Goal: Information Seeking & Learning: Understand process/instructions

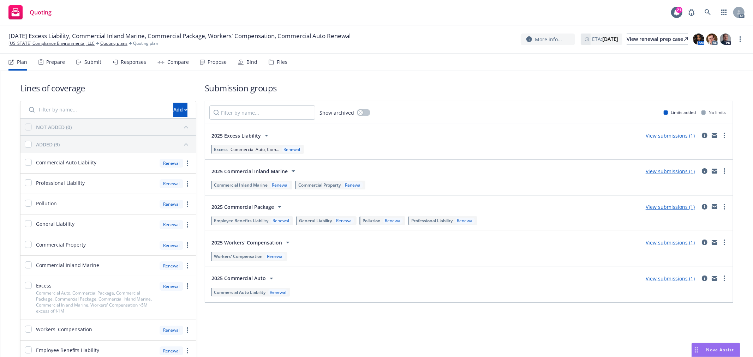
click at [82, 61] on div "Submit" at bounding box center [88, 62] width 25 height 17
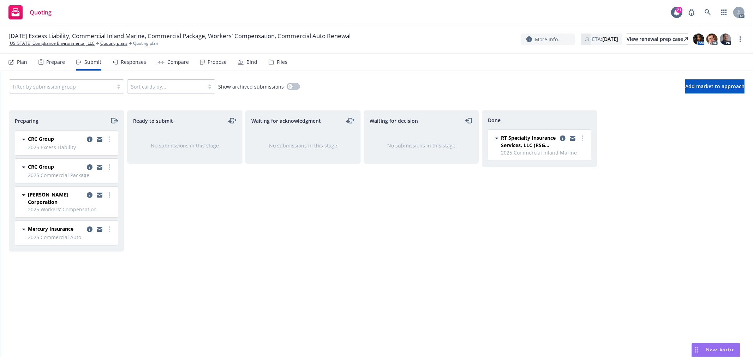
click at [144, 64] on div "Responses" at bounding box center [133, 62] width 25 height 6
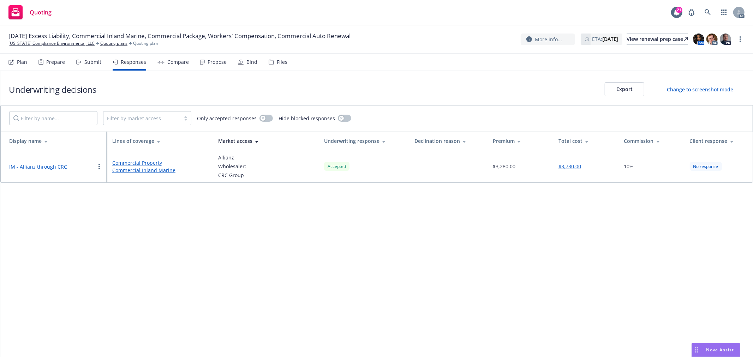
click at [210, 61] on div "Propose" at bounding box center [217, 62] width 19 height 6
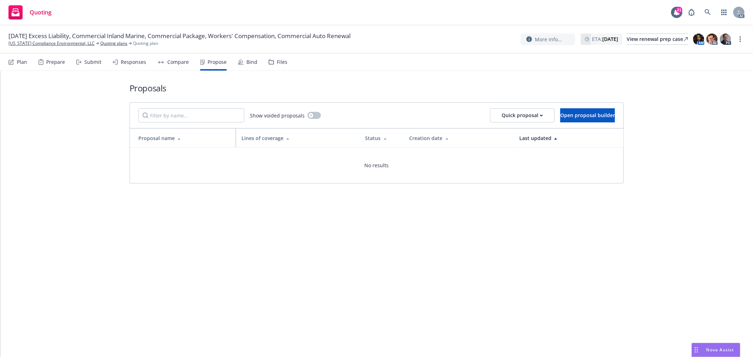
click at [129, 65] on div "Responses" at bounding box center [133, 62] width 25 height 6
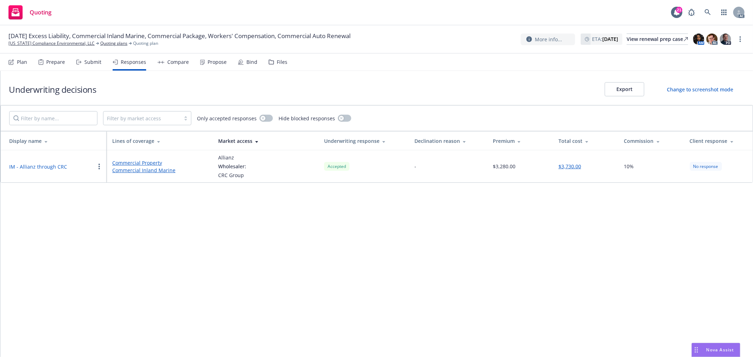
click at [208, 64] on div "Propose" at bounding box center [217, 62] width 19 height 6
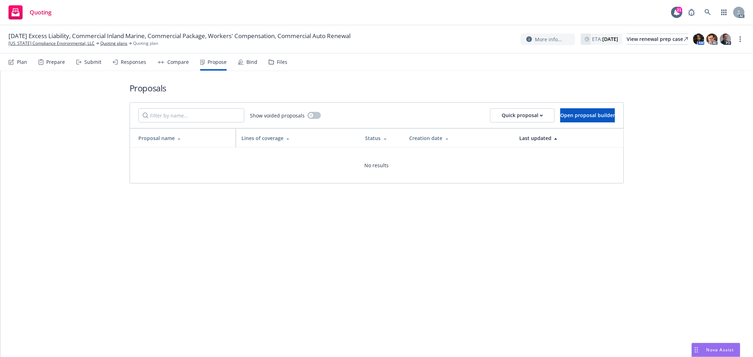
click at [125, 65] on div "Responses" at bounding box center [130, 62] width 34 height 17
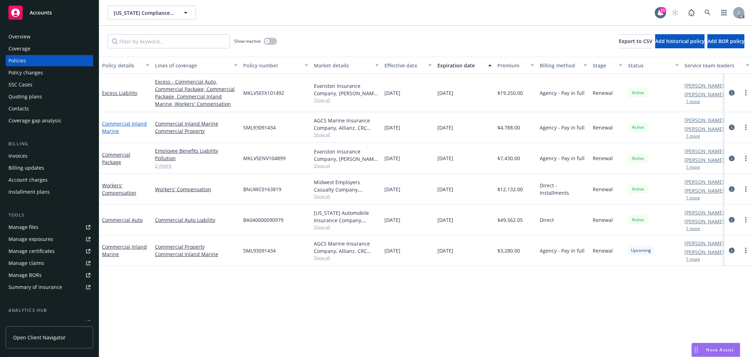
click at [122, 124] on link "Commercial Inland Marine" at bounding box center [124, 127] width 45 height 14
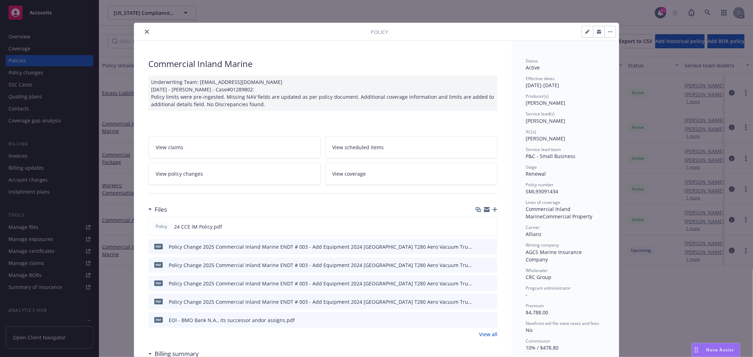
click at [284, 174] on link "View policy changes" at bounding box center [234, 174] width 173 height 22
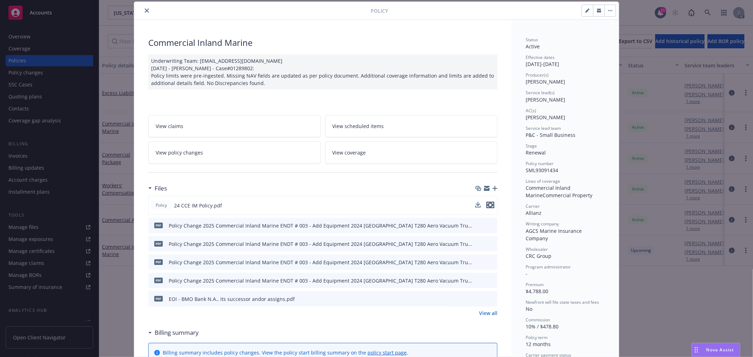
click at [487, 206] on icon "preview file" at bounding box center [490, 205] width 6 height 5
click at [232, 151] on link "View policy changes" at bounding box center [234, 153] width 173 height 22
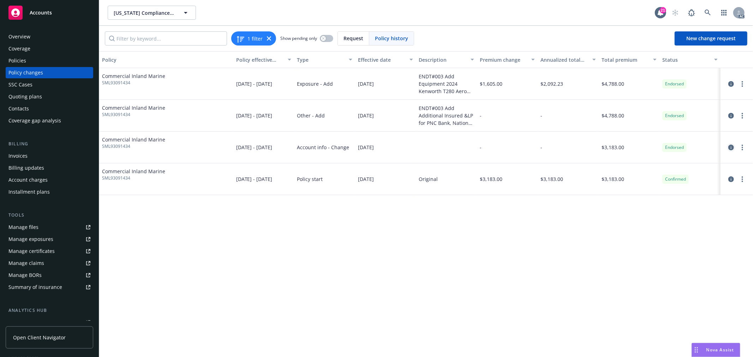
click at [729, 146] on icon "circleInformation" at bounding box center [731, 148] width 6 height 6
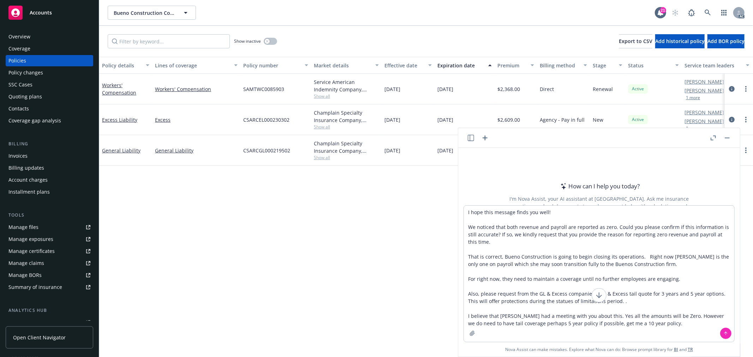
click at [464, 211] on textarea "I hope this message finds you well! We noticed that both revenue and payroll ar…" at bounding box center [599, 274] width 270 height 136
click at [465, 258] on textarea "AC: I hope this message finds you well! We noticed that both revenue and payrol…" at bounding box center [599, 274] width 270 height 136
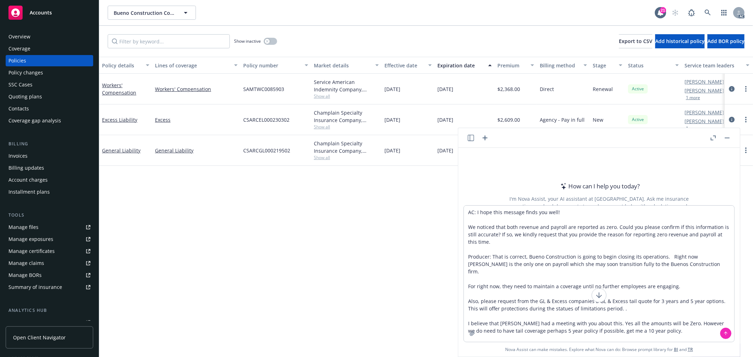
drag, startPoint x: 476, startPoint y: 295, endPoint x: 467, endPoint y: 310, distance: 17.1
click at [467, 309] on textarea "AC: I hope this message finds you well! We noticed that both revenue and payrol…" at bounding box center [599, 274] width 270 height 136
click at [466, 315] on textarea "AC: I hope this message finds you well! We noticed that both revenue and payrol…" at bounding box center [599, 274] width 270 height 136
click at [464, 216] on textarea "AC: I hope this message finds you well! We noticed that both revenue and payrol…" at bounding box center [599, 274] width 270 height 136
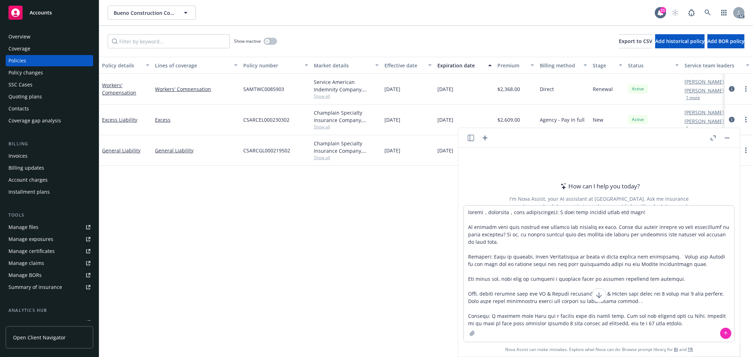
type textarea "loremi，dolorsita，cons adipiscinge？SE: D eius temp incidid utlab etd magn! Al en…"
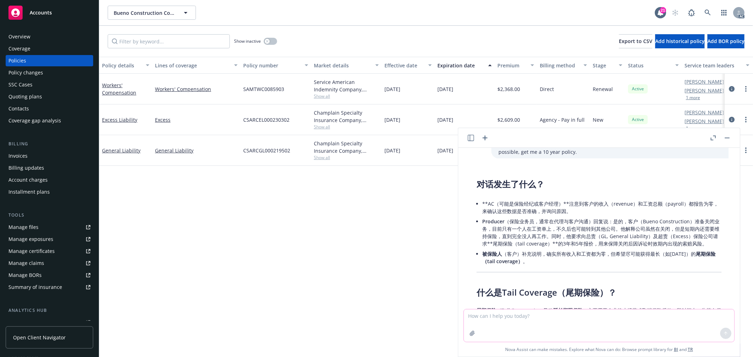
scroll to position [121, 0]
